Goal: Information Seeking & Learning: Learn about a topic

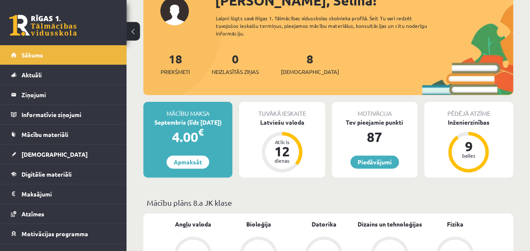
scroll to position [127, 0]
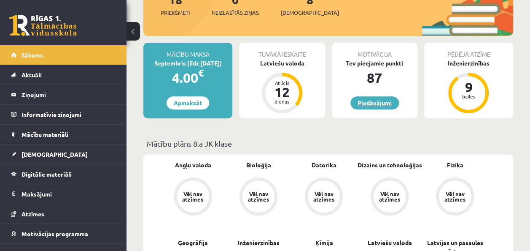
click at [380, 98] on link "Piedāvājumi" at bounding box center [375, 102] width 49 height 13
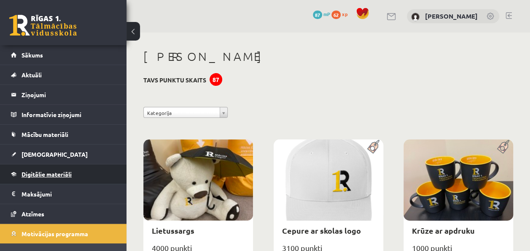
click at [62, 171] on span "Digitālie materiāli" at bounding box center [47, 174] width 50 height 8
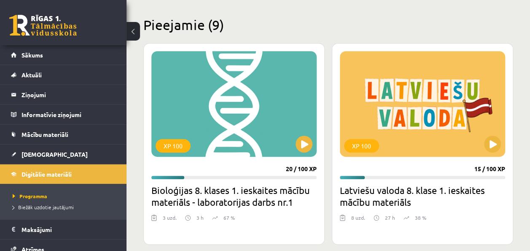
scroll to position [211, 0]
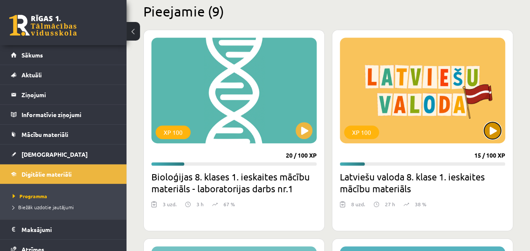
click at [493, 129] on button at bounding box center [492, 130] width 17 height 17
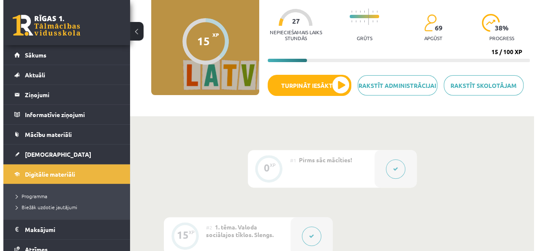
scroll to position [84, 0]
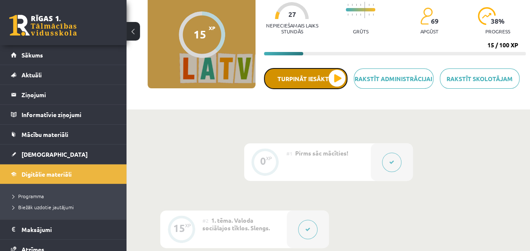
click at [334, 73] on button "Turpināt iesākto" at bounding box center [306, 78] width 84 height 21
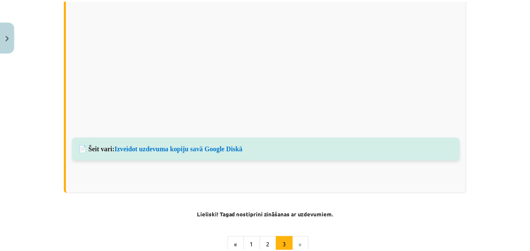
scroll to position [675, 0]
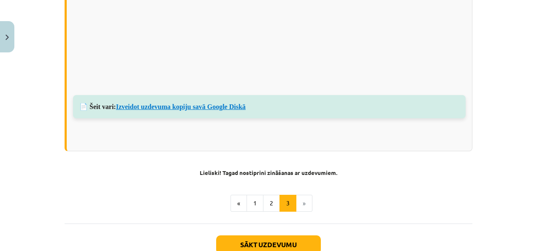
click at [231, 103] on link "Izveidot uzdevuma kopiju savā Google Diskā" at bounding box center [180, 106] width 129 height 7
click at [3, 29] on button "Close" at bounding box center [7, 36] width 14 height 31
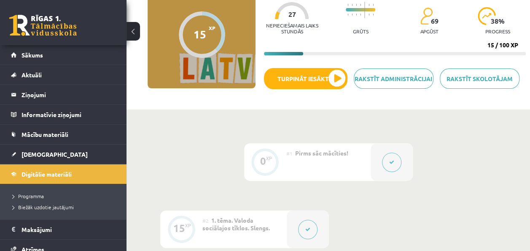
click at [137, 30] on button at bounding box center [133, 31] width 13 height 19
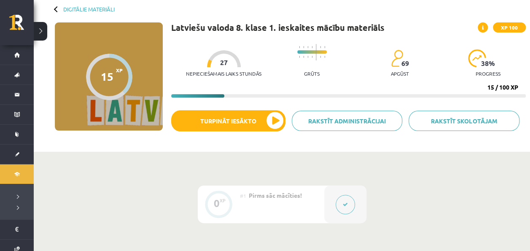
scroll to position [0, 0]
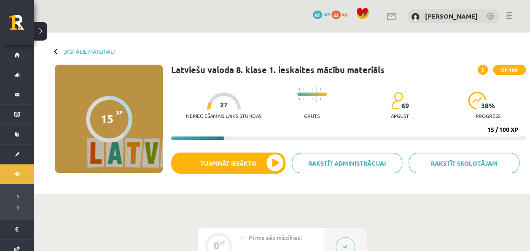
click at [56, 48] on div "Digitālie materiāli" at bounding box center [85, 51] width 60 height 6
click at [39, 29] on button at bounding box center [40, 31] width 13 height 19
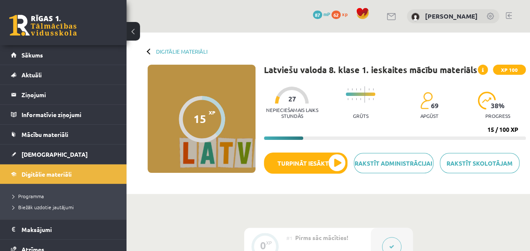
click at [148, 48] on div "Digitālie materiāli" at bounding box center [178, 51] width 60 height 6
click at [175, 47] on div "Digitālie materiāli 15 XP XP 100 15 / 100 XP Latviešu valoda 8. klase 1. ieskai…" at bounding box center [329, 112] width 404 height 161
click at [175, 50] on link "Digitālie materiāli" at bounding box center [181, 51] width 51 height 6
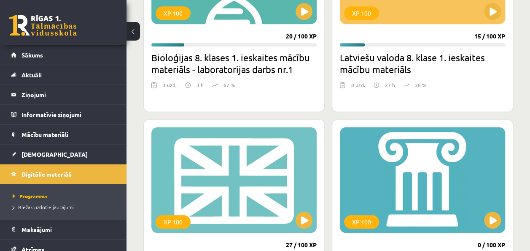
scroll to position [380, 0]
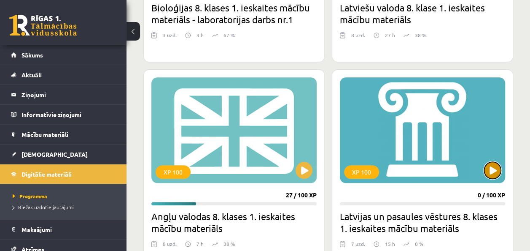
click at [492, 170] on button at bounding box center [492, 170] width 17 height 17
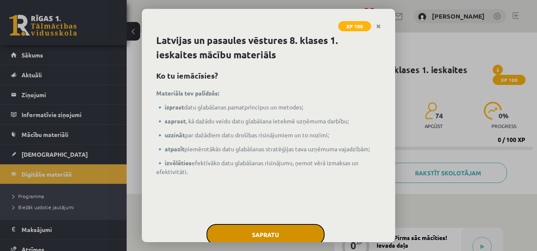
click at [305, 229] on button "Sapratu" at bounding box center [265, 234] width 118 height 21
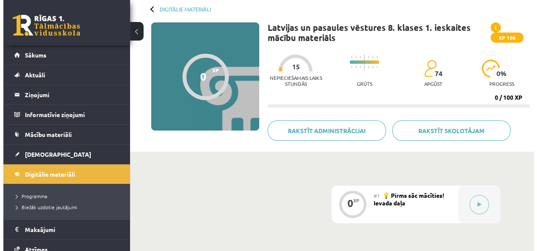
scroll to position [84, 0]
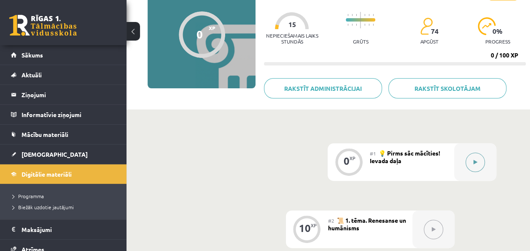
click at [476, 157] on button at bounding box center [475, 161] width 19 height 19
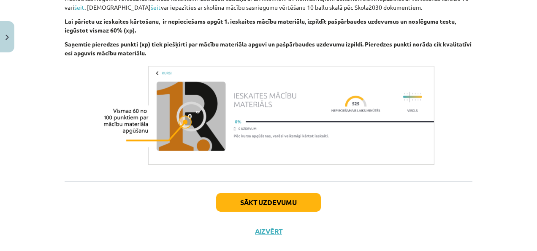
scroll to position [372, 0]
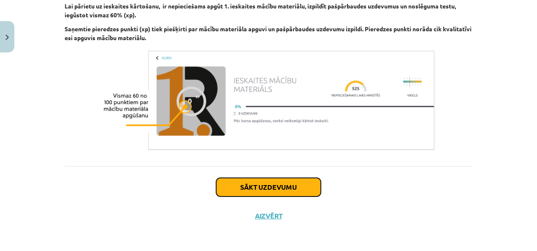
click at [275, 183] on button "Sākt uzdevumu" at bounding box center [268, 187] width 105 height 19
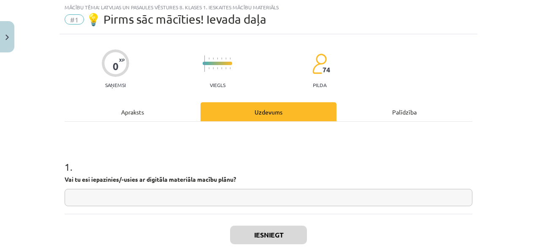
scroll to position [21, 0]
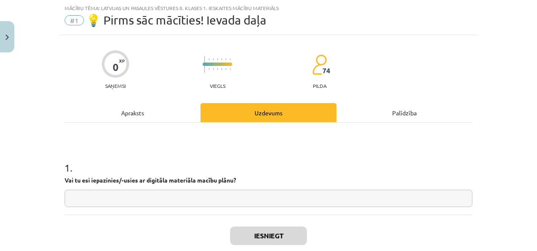
click at [283, 197] on input "text" at bounding box center [268, 197] width 407 height 17
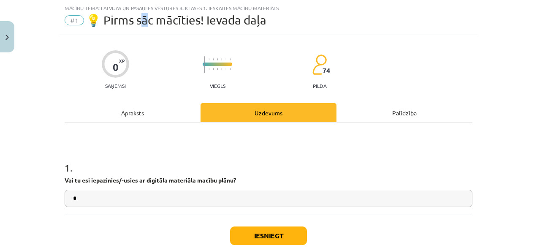
drag, startPoint x: 144, startPoint y: 19, endPoint x: 139, endPoint y: 19, distance: 5.5
click at [139, 19] on span "💡 Pirms sāc mācīties! Ievada daļa" at bounding box center [176, 20] width 180 height 14
copy span "c"
click at [97, 192] on input "*" at bounding box center [268, 197] width 407 height 17
drag, startPoint x: 97, startPoint y: 192, endPoint x: 84, endPoint y: 208, distance: 21.0
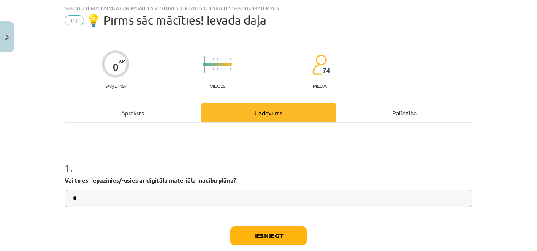
drag, startPoint x: 84, startPoint y: 208, endPoint x: 72, endPoint y: 148, distance: 61.5
click at [72, 148] on h1 "1 ." at bounding box center [268, 160] width 407 height 26
click at [73, 197] on input "*" at bounding box center [268, 197] width 407 height 17
paste input "*"
type input "***"
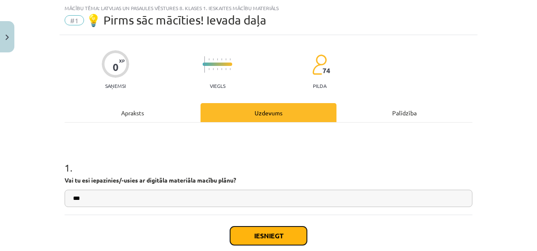
click at [280, 230] on button "Iesniegt" at bounding box center [268, 235] width 77 height 19
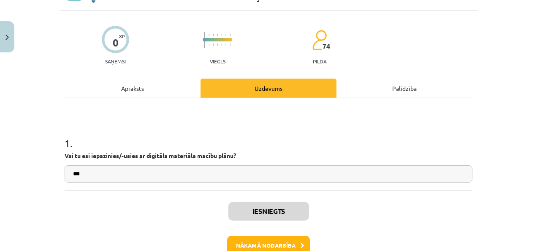
scroll to position [96, 0]
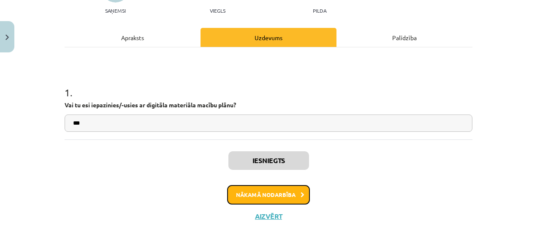
click at [284, 193] on button "Nākamā nodarbība" at bounding box center [268, 194] width 83 height 19
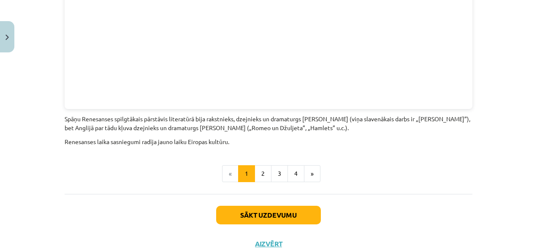
scroll to position [1883, 0]
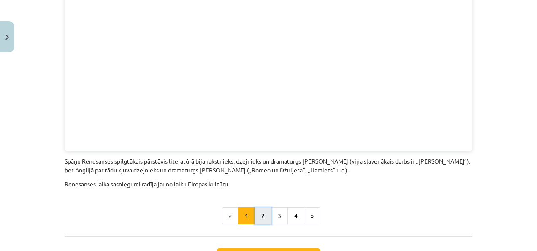
click at [262, 207] on button "2" at bounding box center [262, 215] width 17 height 17
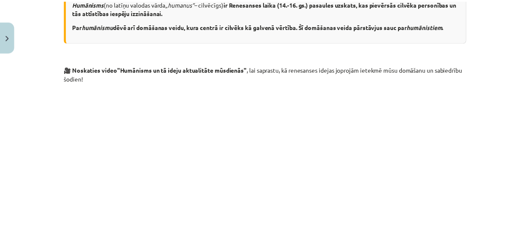
scroll to position [193, 0]
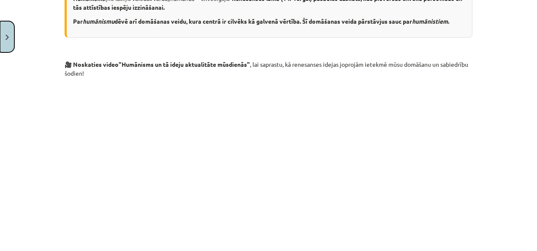
click at [3, 32] on button "Close" at bounding box center [7, 36] width 14 height 31
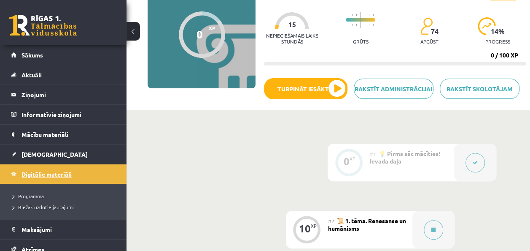
click at [82, 172] on link "Digitālie materiāli" at bounding box center [63, 173] width 105 height 19
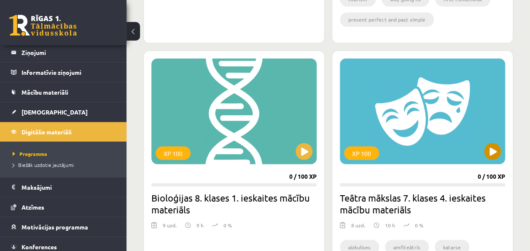
scroll to position [633, 0]
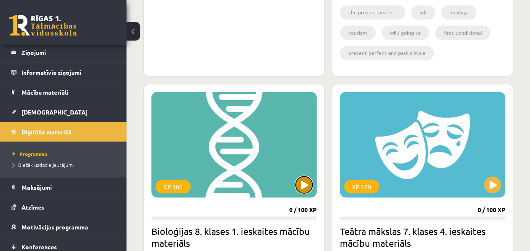
click at [299, 181] on button at bounding box center [304, 184] width 17 height 17
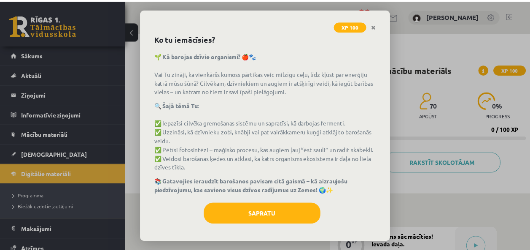
scroll to position [34, 0]
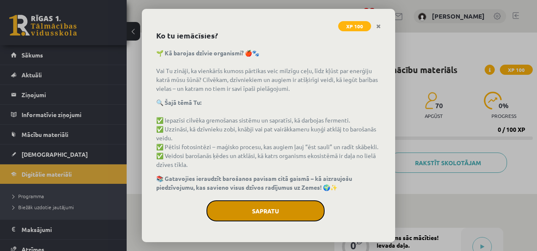
click at [303, 207] on button "Sapratu" at bounding box center [265, 210] width 118 height 21
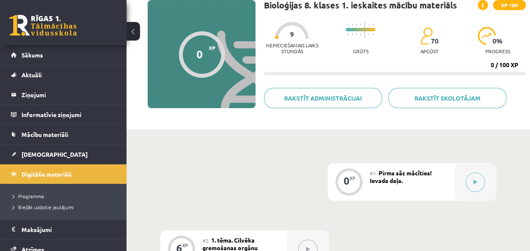
scroll to position [0, 0]
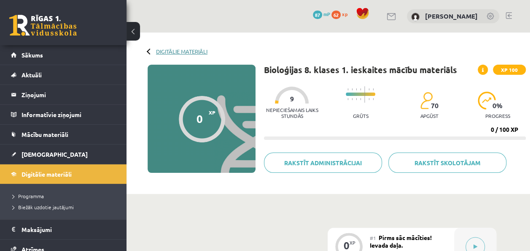
click at [180, 50] on link "Digitālie materiāli" at bounding box center [181, 51] width 51 height 6
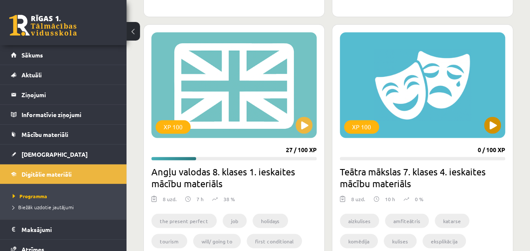
scroll to position [633, 0]
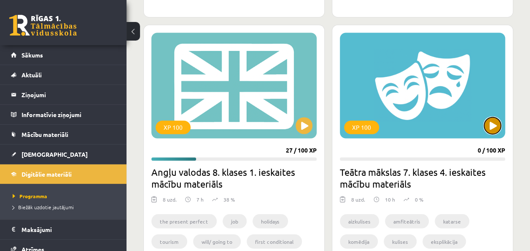
click at [495, 122] on button at bounding box center [492, 125] width 17 height 17
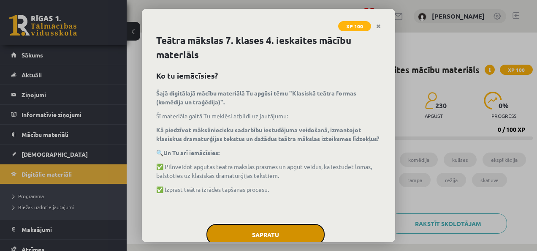
click at [291, 225] on button "Sapratu" at bounding box center [265, 234] width 118 height 21
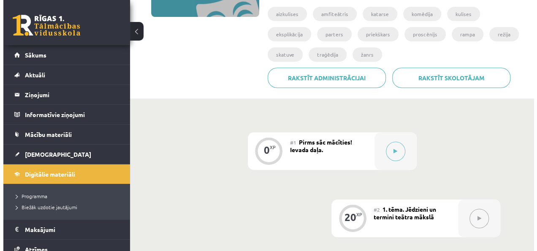
scroll to position [169, 0]
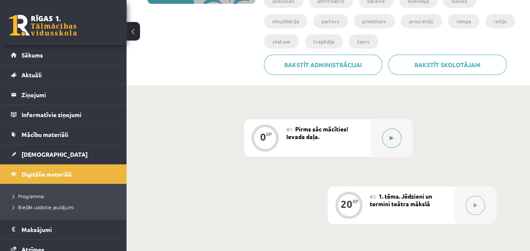
click at [389, 129] on button at bounding box center [391, 137] width 19 height 19
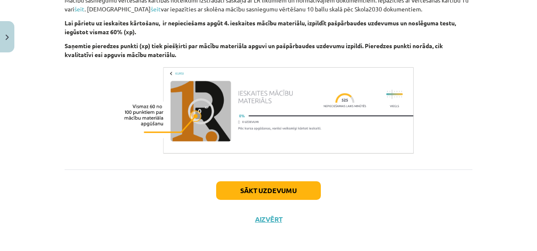
scroll to position [484, 0]
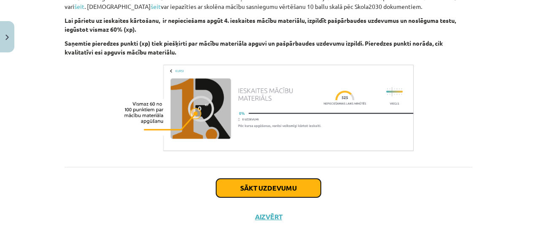
click at [270, 182] on button "Sākt uzdevumu" at bounding box center [268, 187] width 105 height 19
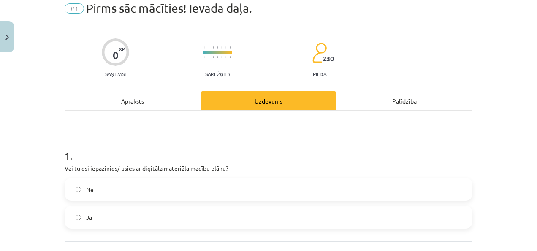
scroll to position [21, 0]
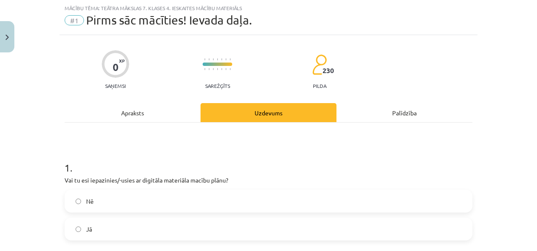
click at [276, 217] on div "Jā" at bounding box center [268, 228] width 407 height 23
click at [267, 224] on label "Jā" at bounding box center [268, 228] width 406 height 21
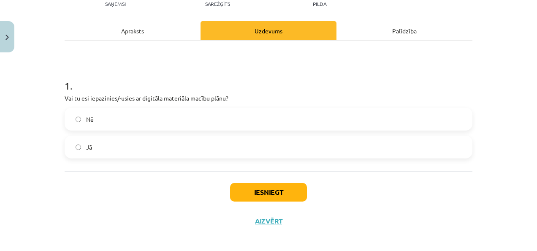
scroll to position [108, 0]
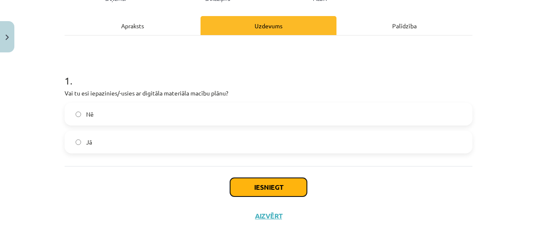
click at [253, 182] on button "Iesniegt" at bounding box center [268, 187] width 77 height 19
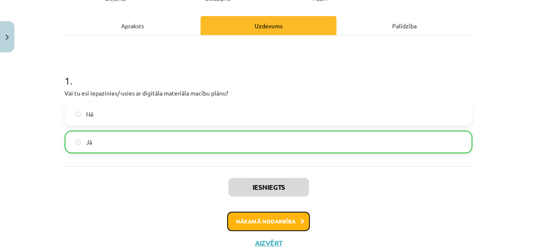
click at [297, 216] on button "Nākamā nodarbība" at bounding box center [268, 220] width 83 height 19
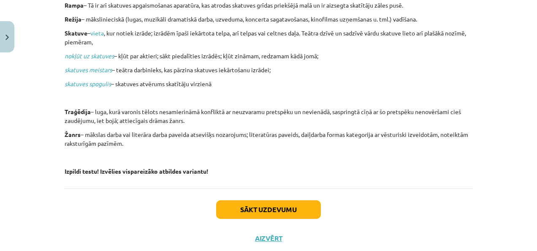
scroll to position [406, 0]
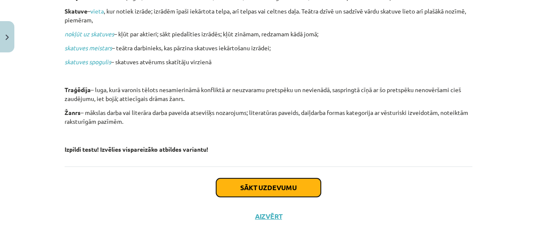
click at [286, 181] on button "Sākt uzdevumu" at bounding box center [268, 187] width 105 height 19
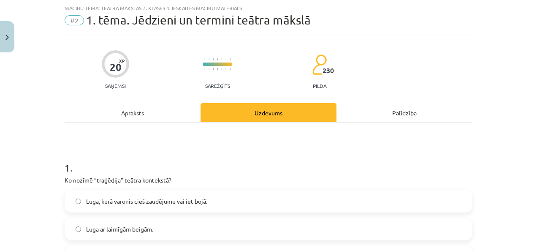
scroll to position [63, 0]
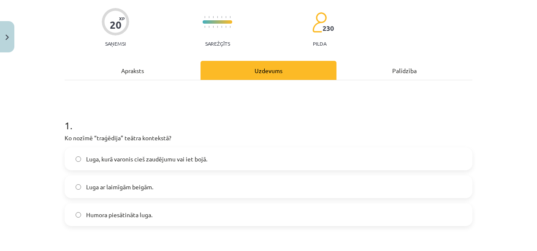
click at [228, 156] on label "Luga, kurā varonis cieš zaudējumu vai iet bojā." at bounding box center [268, 158] width 406 height 21
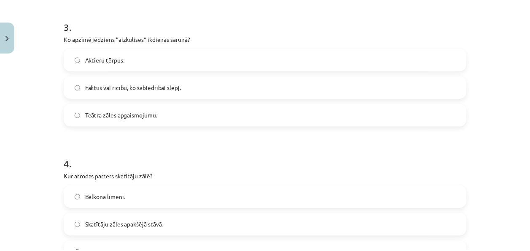
scroll to position [443, 0]
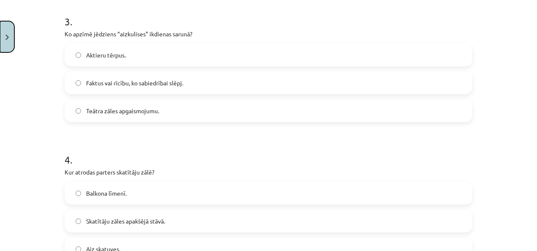
click at [3, 30] on button "Close" at bounding box center [7, 36] width 14 height 31
